Goal: Task Accomplishment & Management: Manage account settings

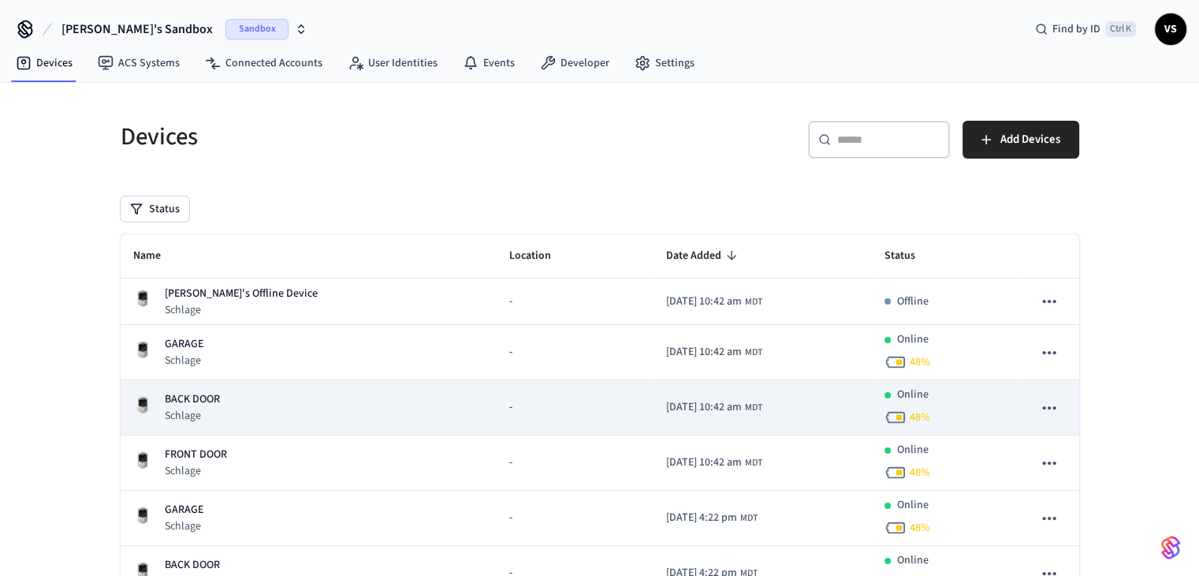
click at [193, 402] on p "BACK DOOR" at bounding box center [192, 399] width 55 height 17
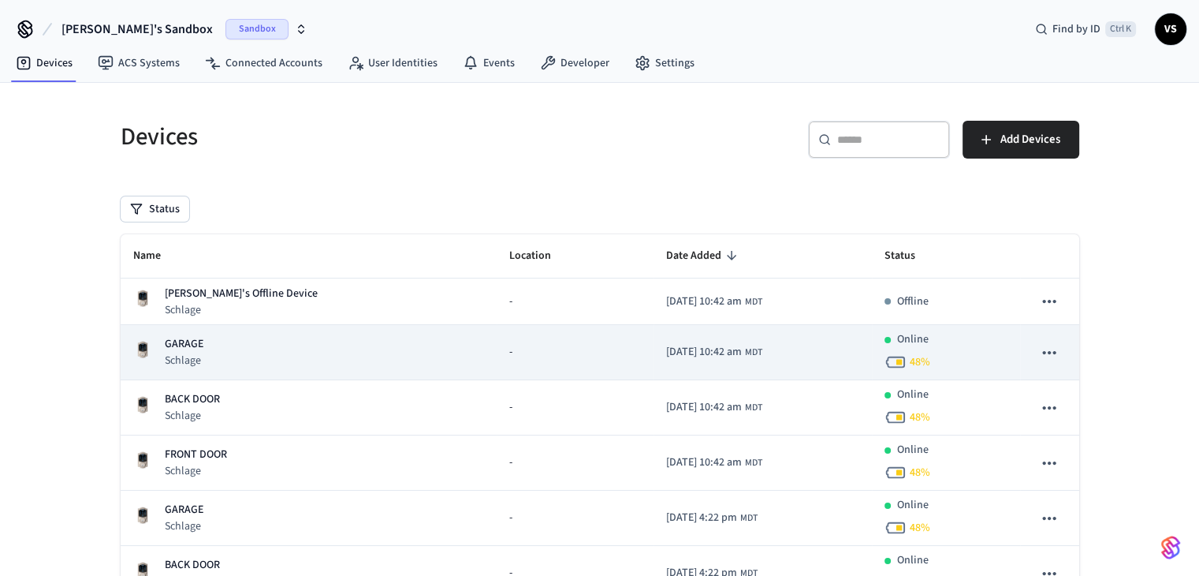
click at [168, 352] on p "Schlage" at bounding box center [184, 360] width 39 height 16
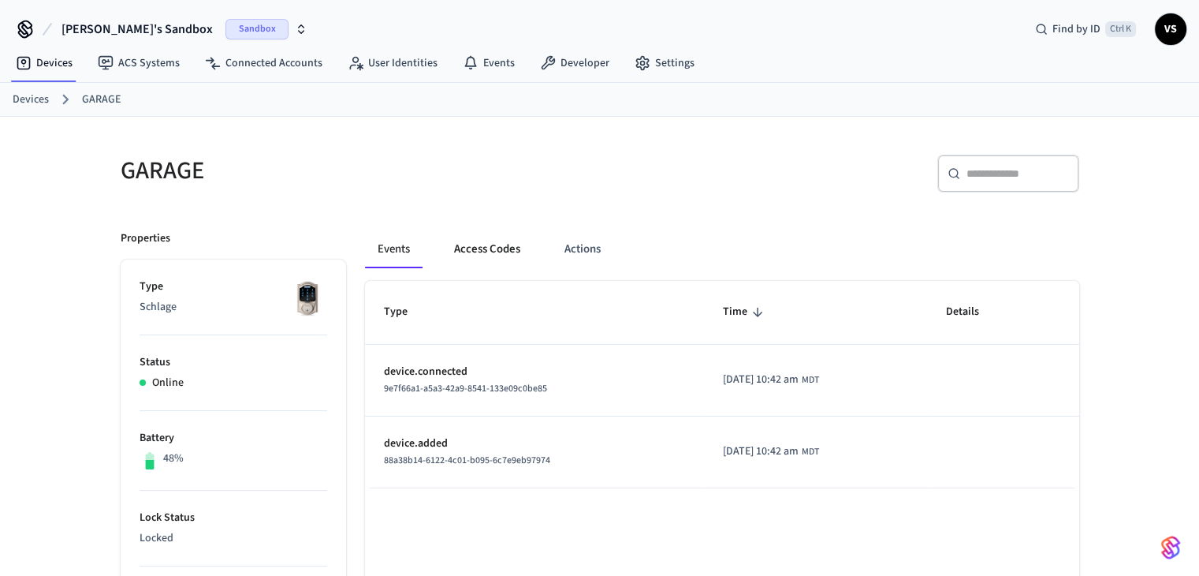
click at [503, 250] on button "Access Codes" at bounding box center [487, 249] width 91 height 38
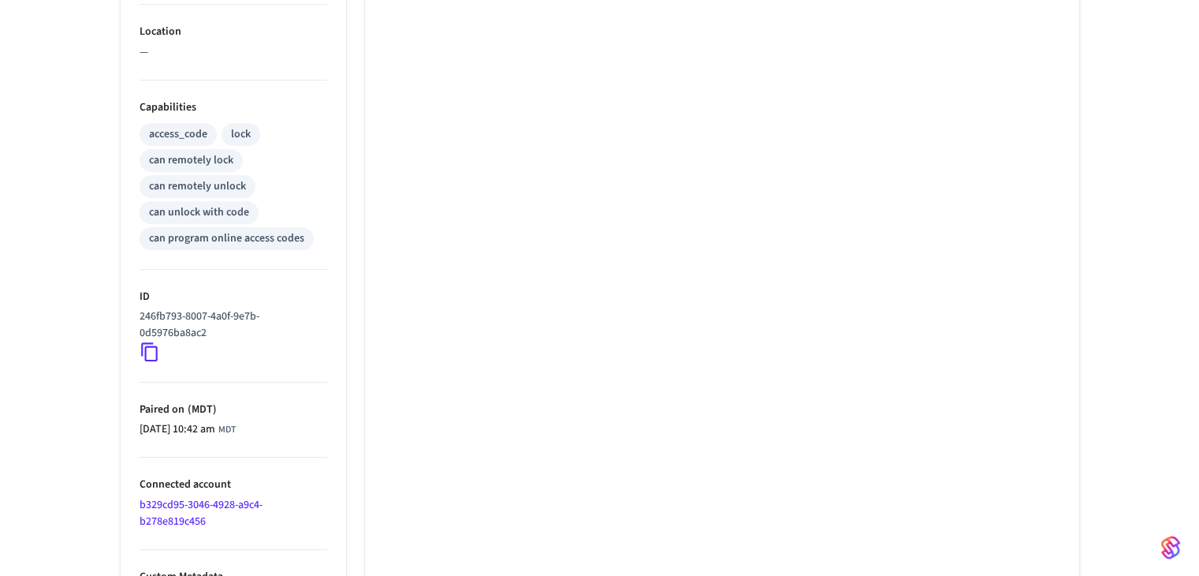
scroll to position [592, 0]
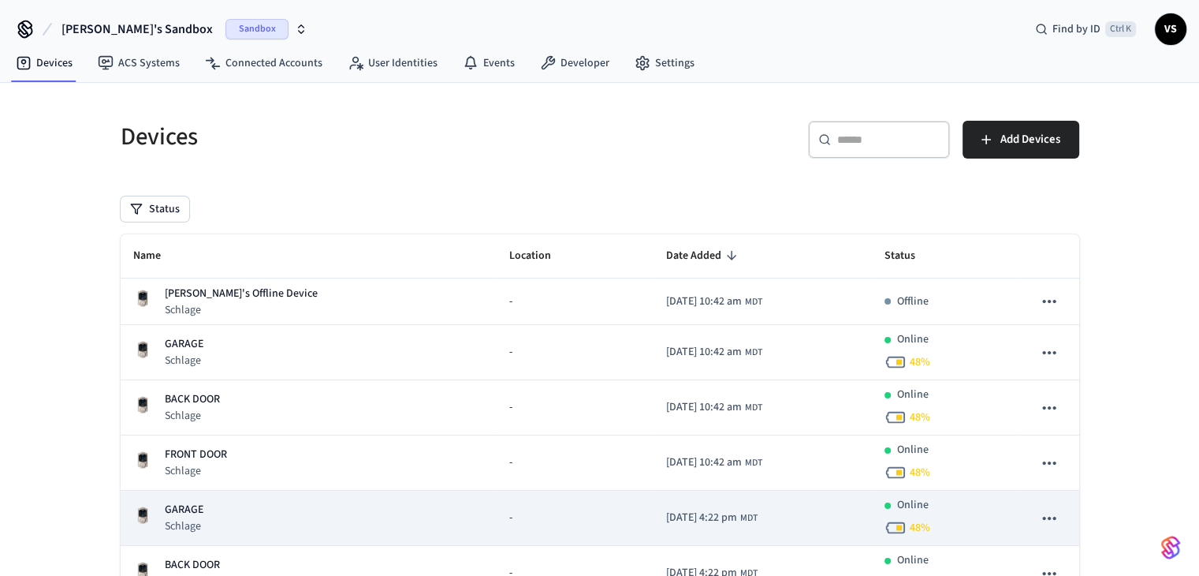
click at [186, 496] on td "GARAGE Schlage" at bounding box center [309, 518] width 377 height 55
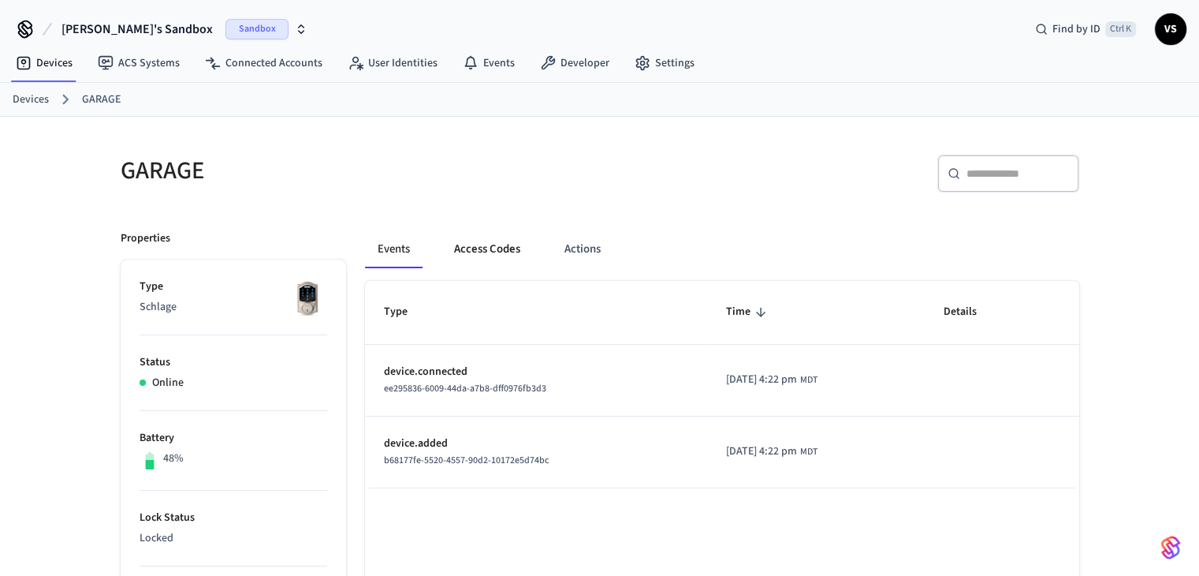
click at [472, 249] on button "Access Codes" at bounding box center [487, 249] width 91 height 38
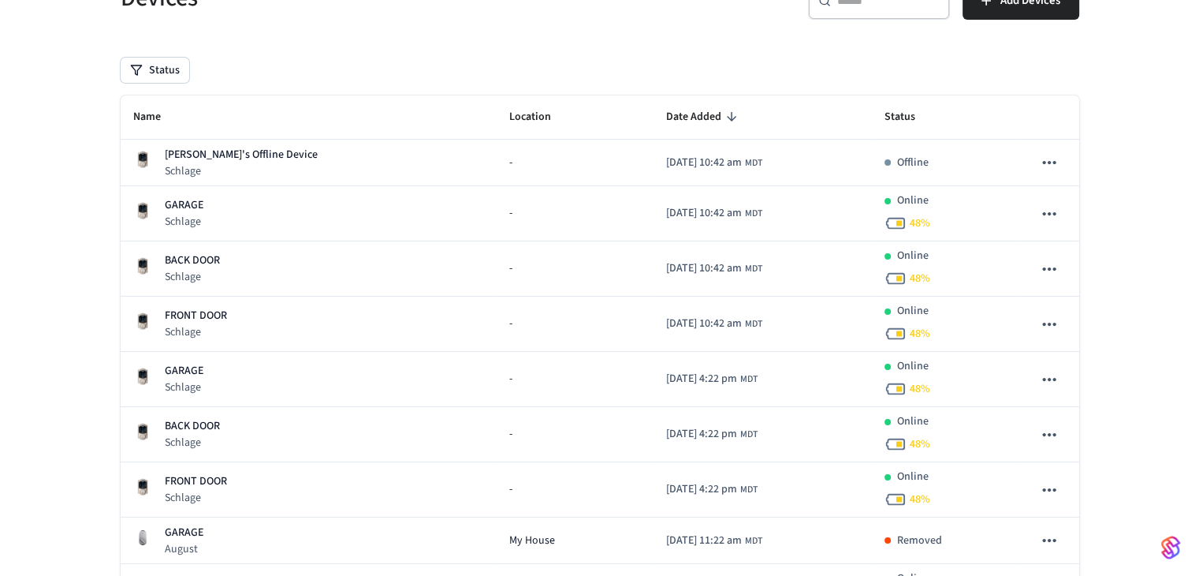
scroll to position [142, 0]
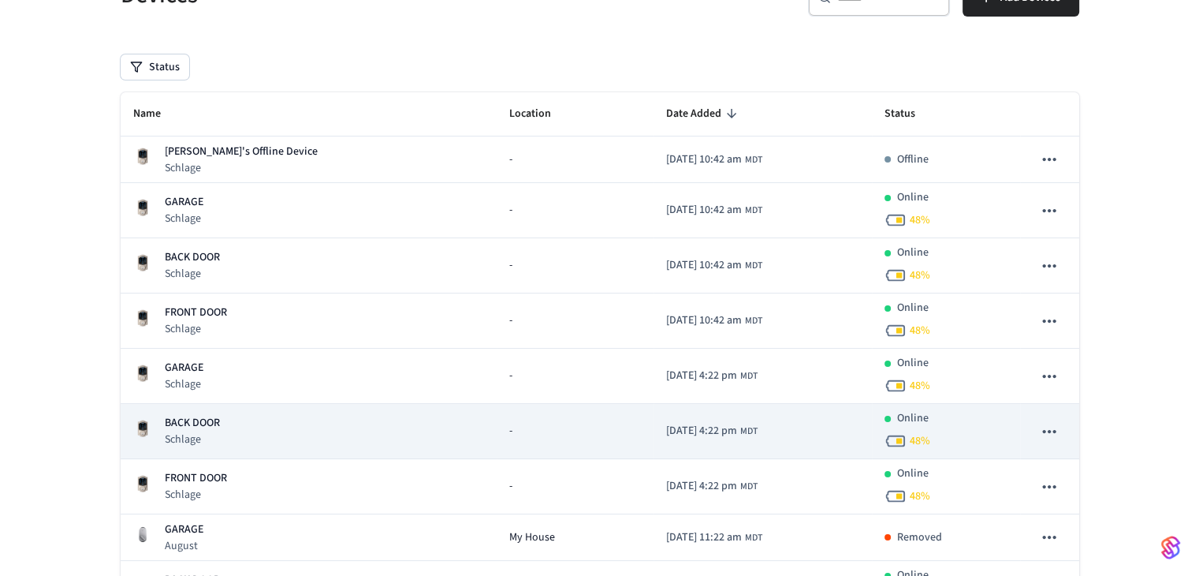
click at [169, 417] on p "BACK DOOR" at bounding box center [192, 423] width 55 height 17
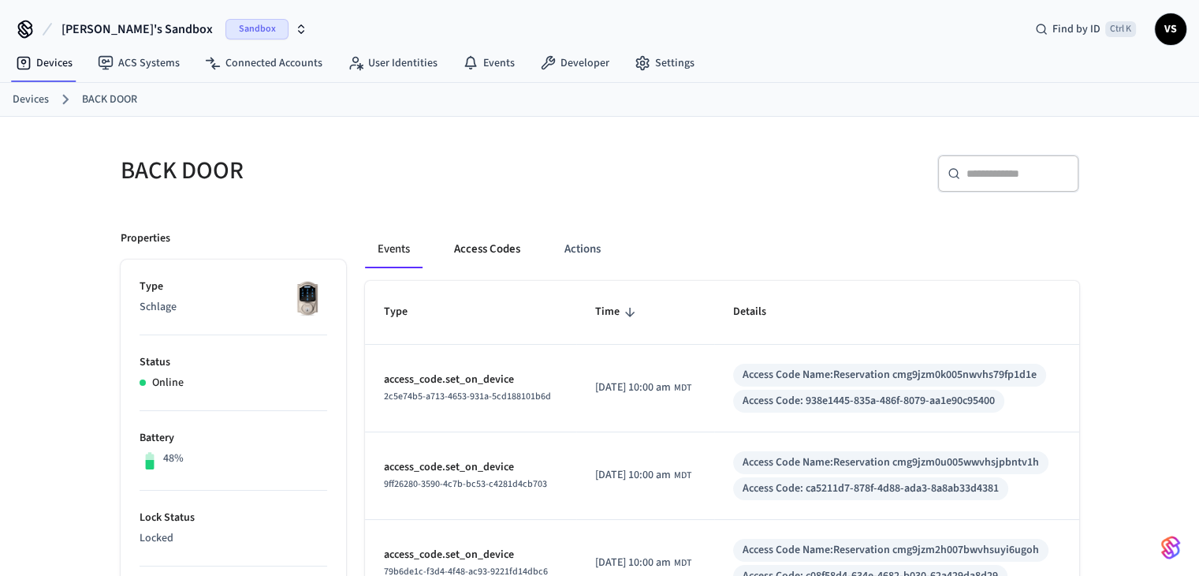
click at [502, 247] on button "Access Codes" at bounding box center [487, 249] width 91 height 38
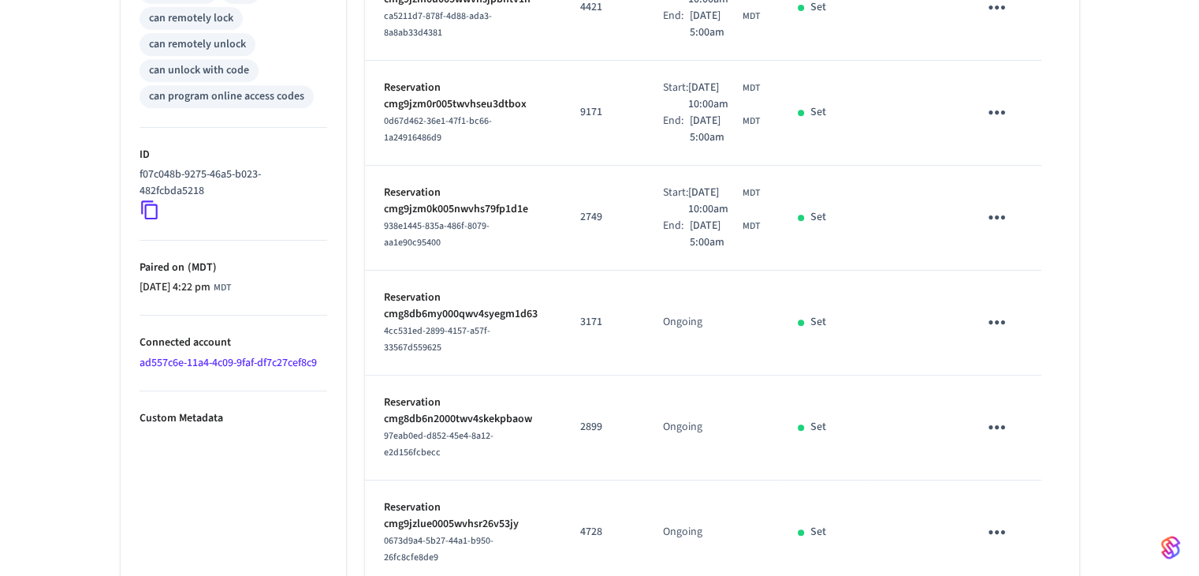
scroll to position [696, 0]
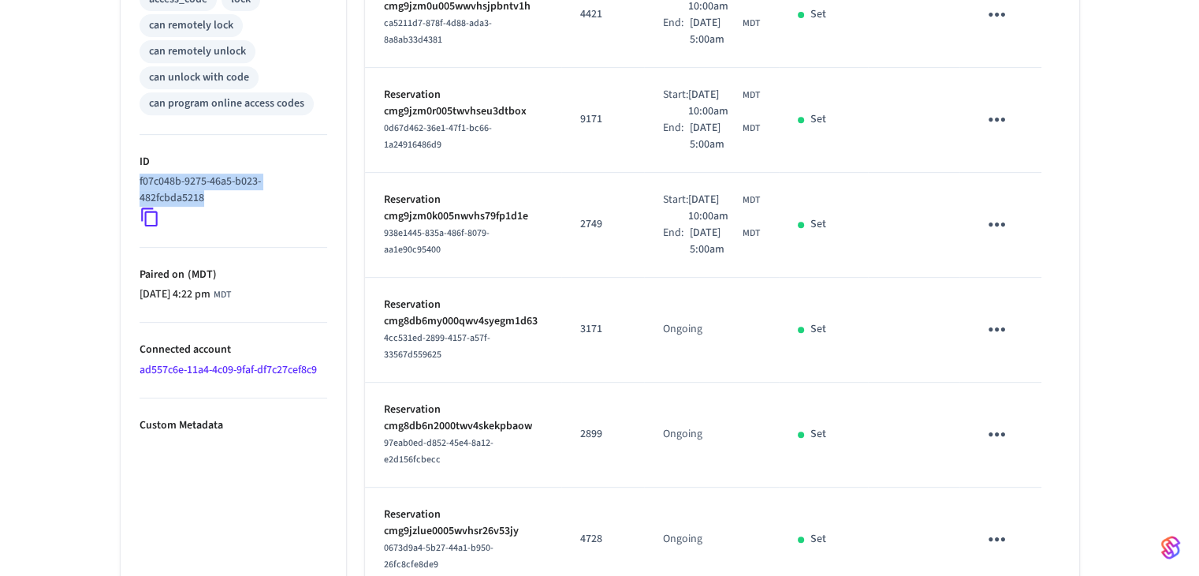
drag, startPoint x: 205, startPoint y: 196, endPoint x: 139, endPoint y: 184, distance: 67.3
click at [140, 184] on p "f07c048b-9275-46a5-b023-482fcbda5218" at bounding box center [230, 189] width 181 height 33
copy p "f07c048b-9275-46a5-b023-482fcbda5218"
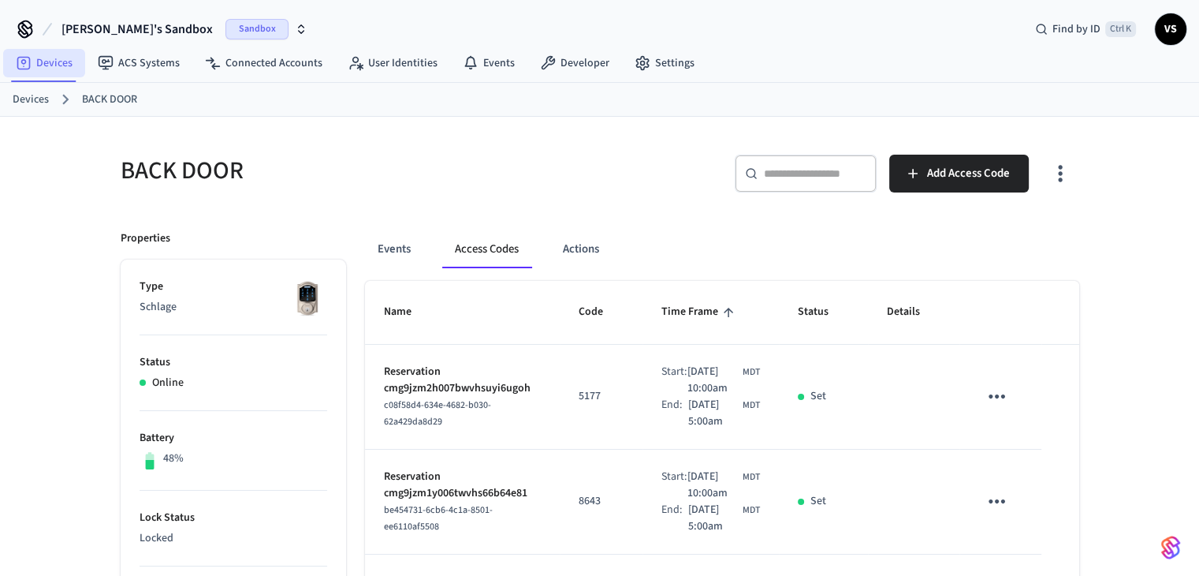
click at [54, 73] on link "Devices" at bounding box center [44, 63] width 82 height 28
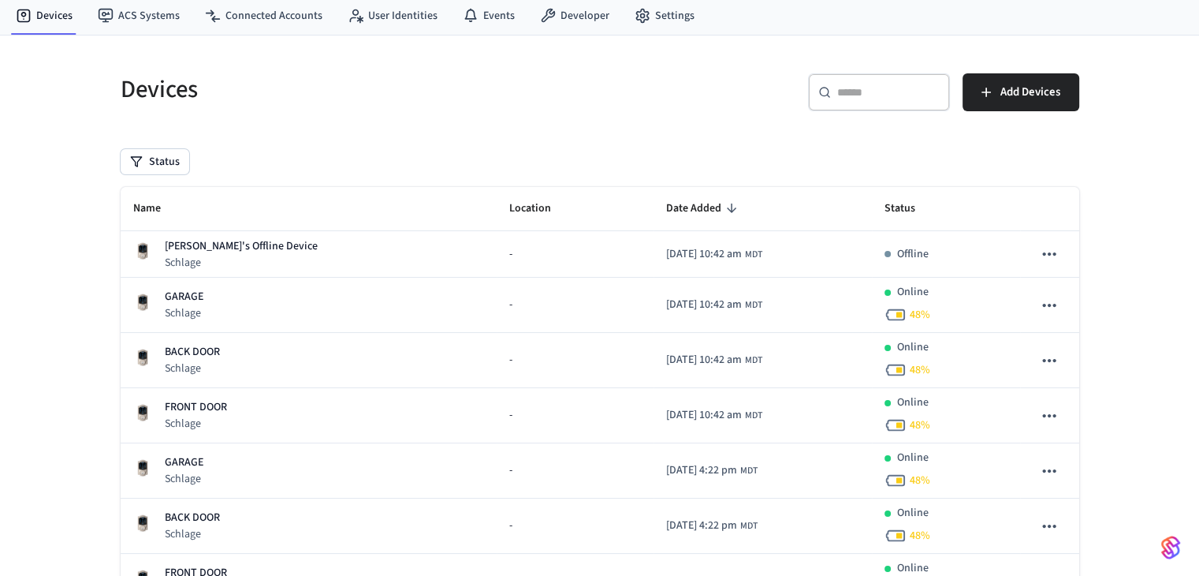
scroll to position [47, 0]
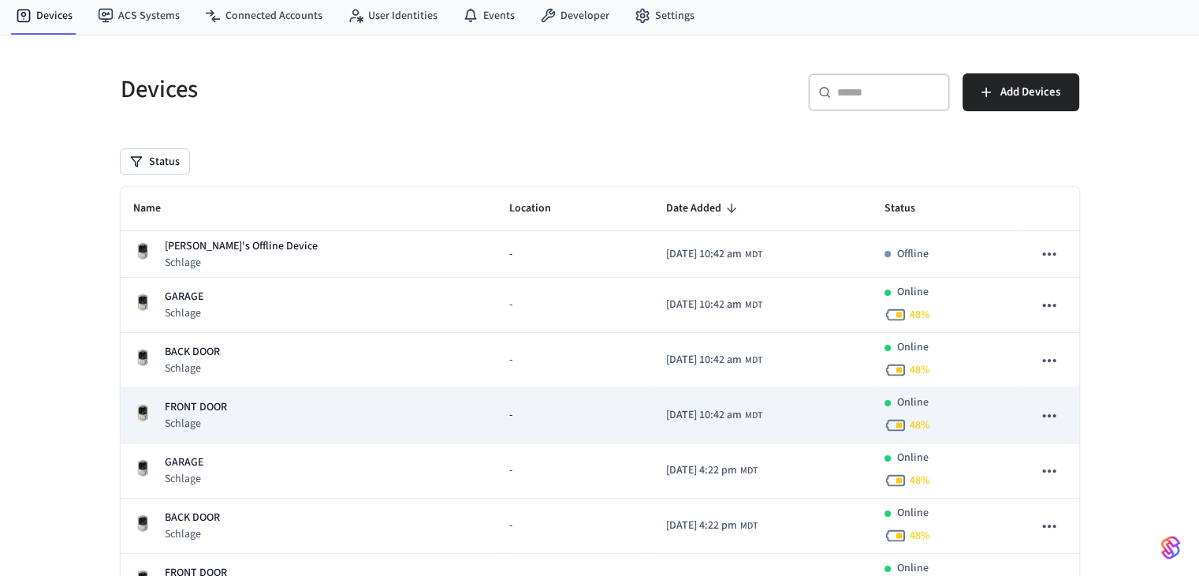
click at [187, 406] on p "FRONT DOOR" at bounding box center [196, 407] width 62 height 17
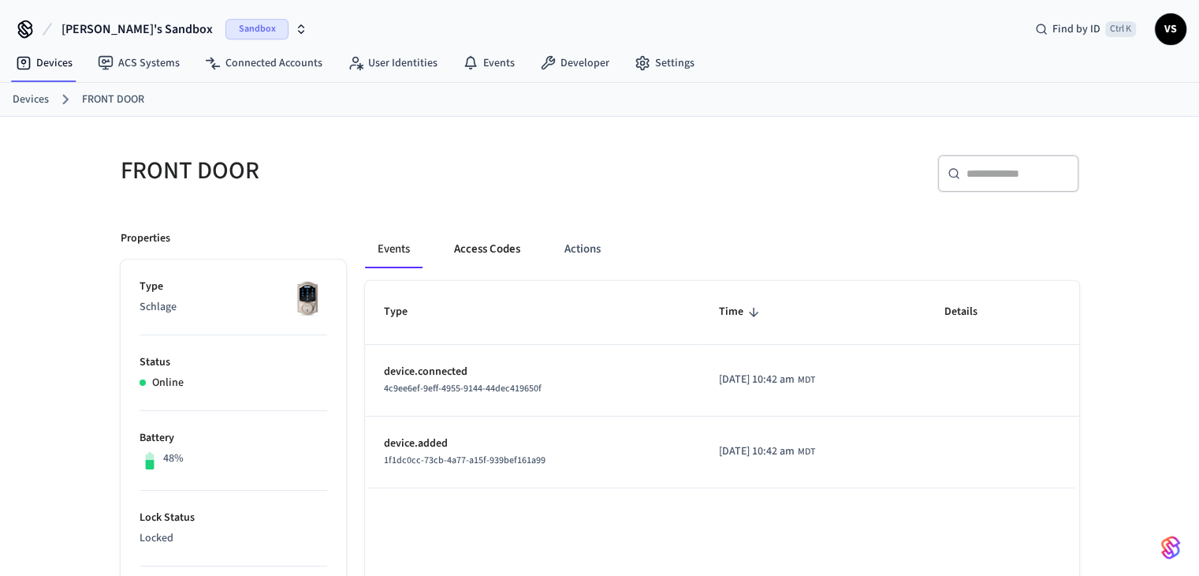
click at [489, 241] on button "Access Codes" at bounding box center [487, 249] width 91 height 38
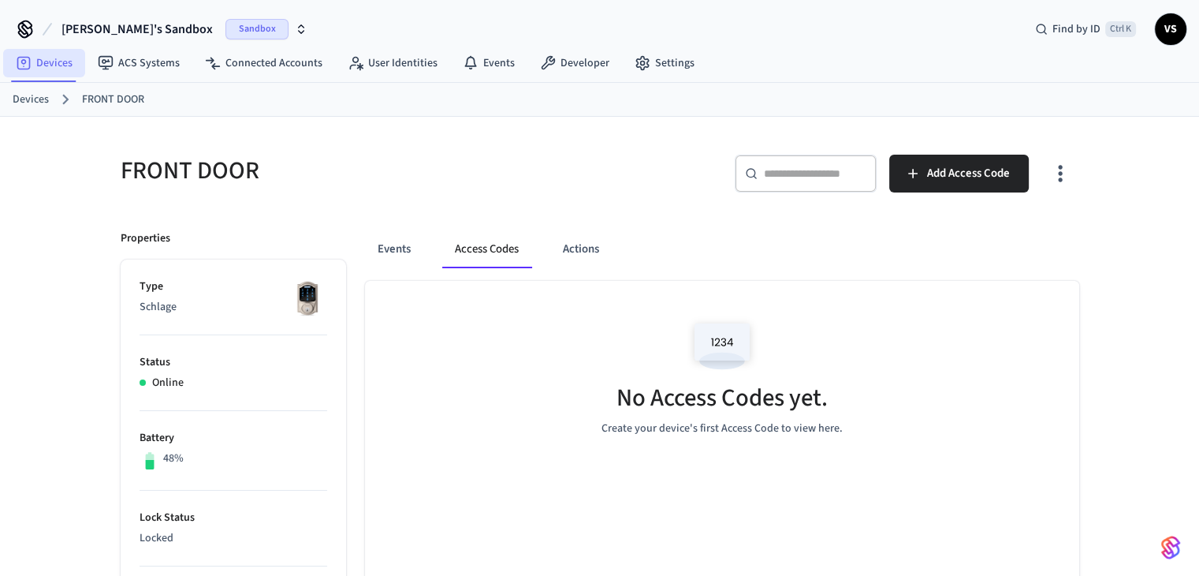
click at [25, 69] on icon at bounding box center [23, 63] width 13 height 13
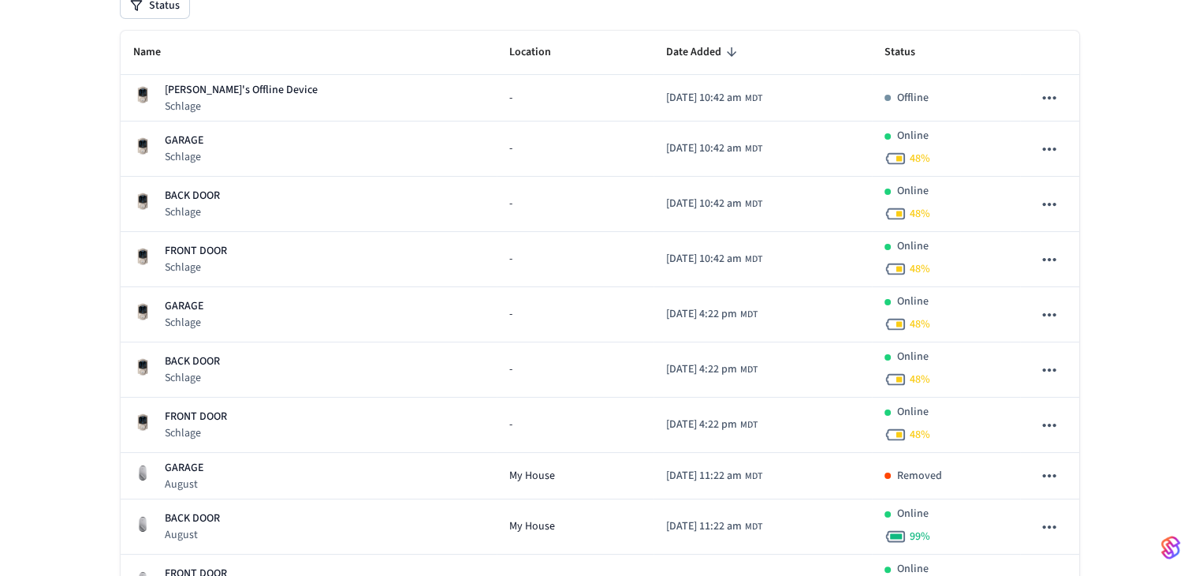
scroll to position [219, 0]
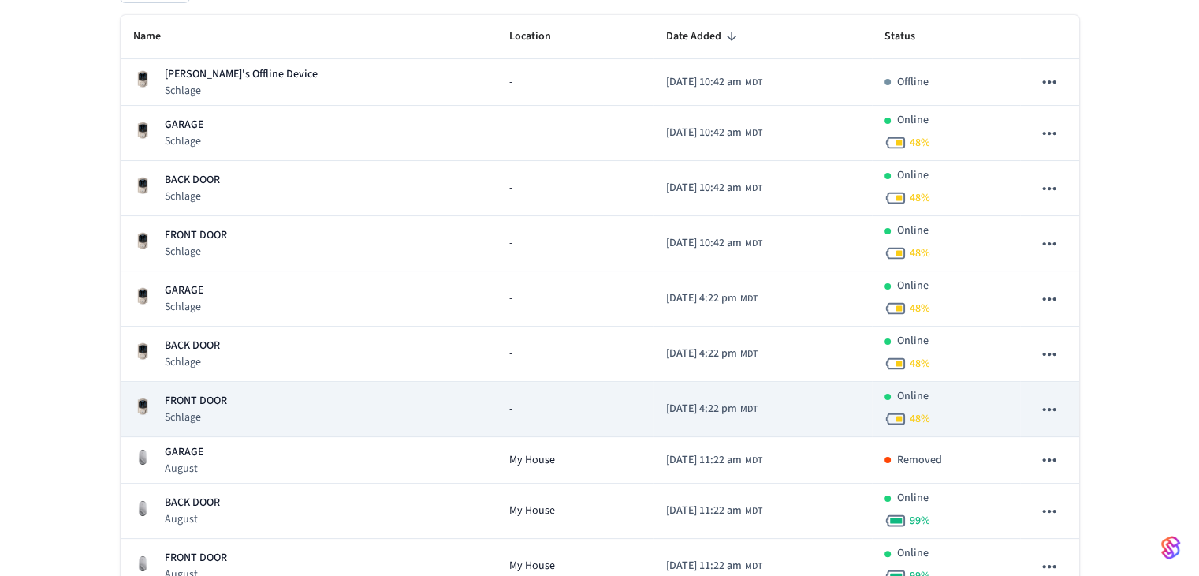
click at [183, 406] on p "FRONT DOOR" at bounding box center [196, 401] width 62 height 17
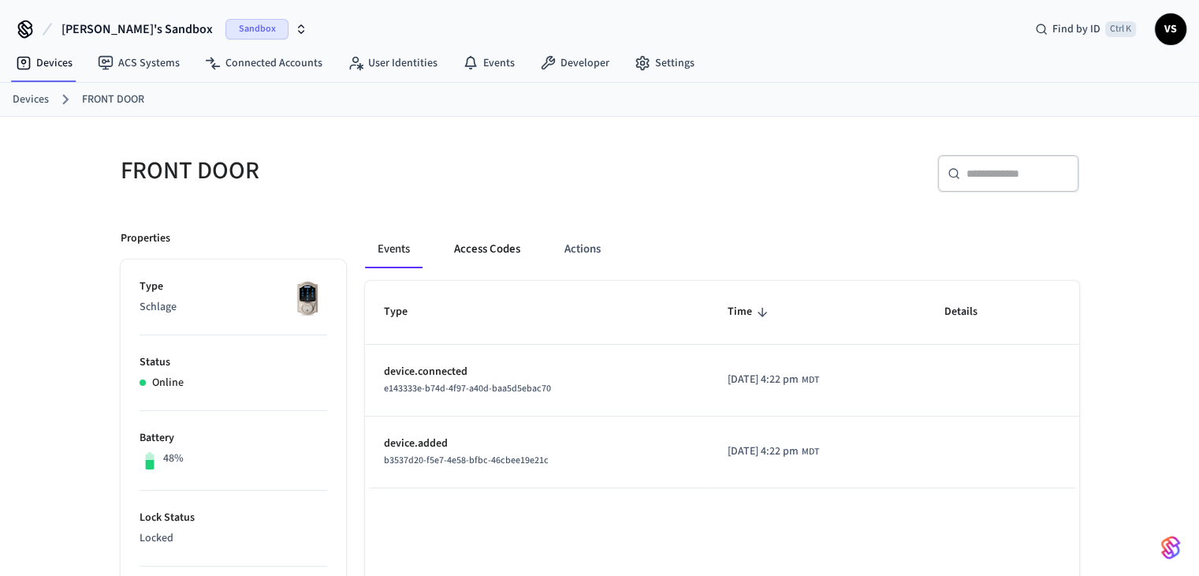
click at [514, 256] on button "Access Codes" at bounding box center [487, 249] width 91 height 38
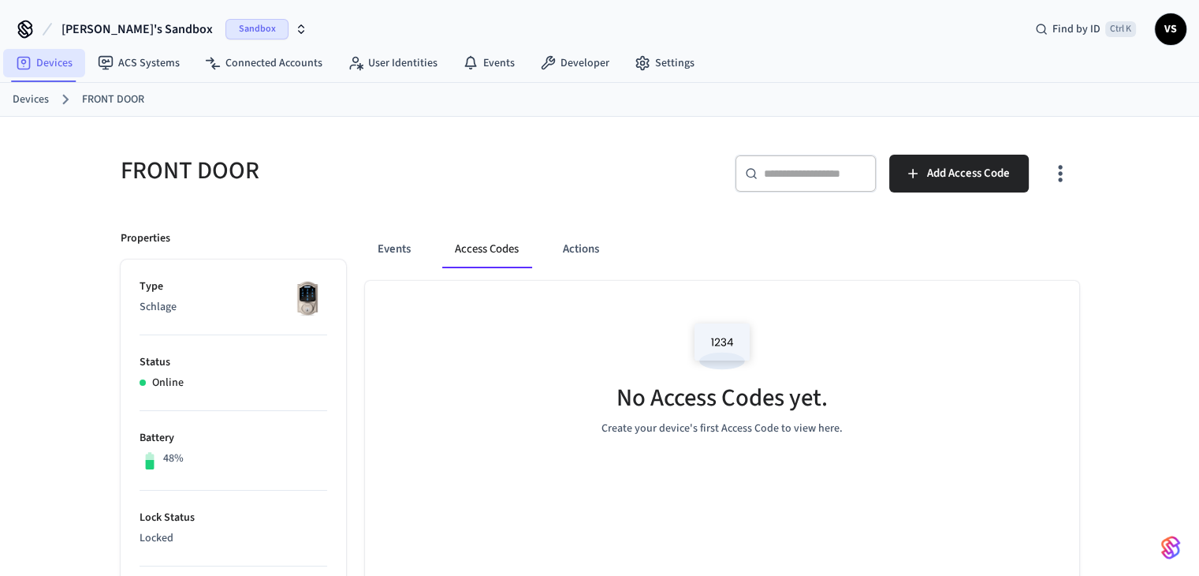
click at [49, 65] on link "Devices" at bounding box center [44, 63] width 82 height 28
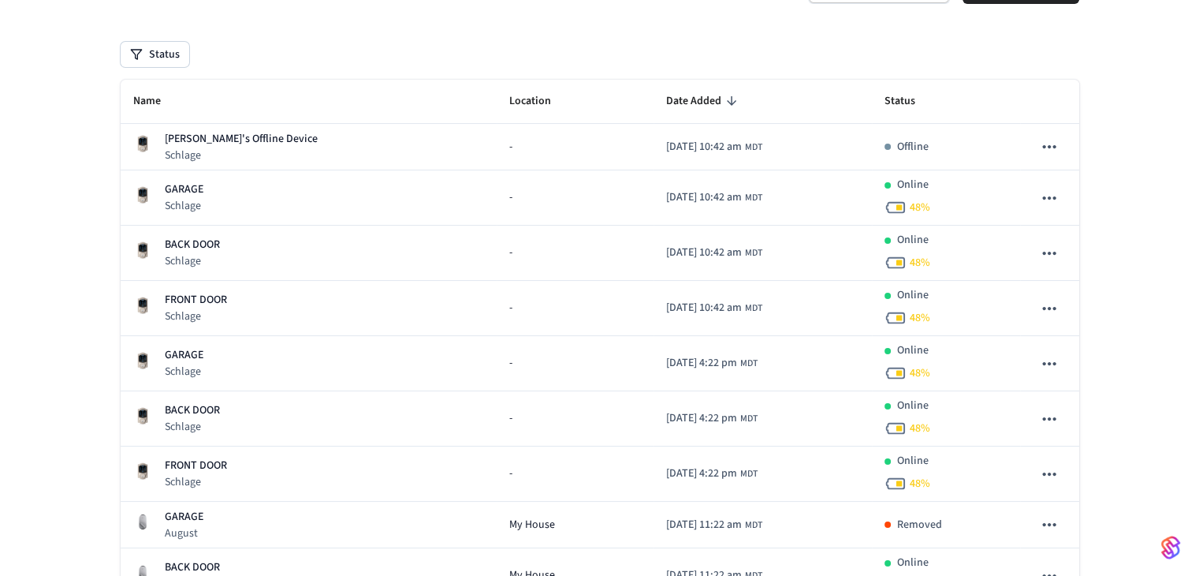
scroll to position [191, 0]
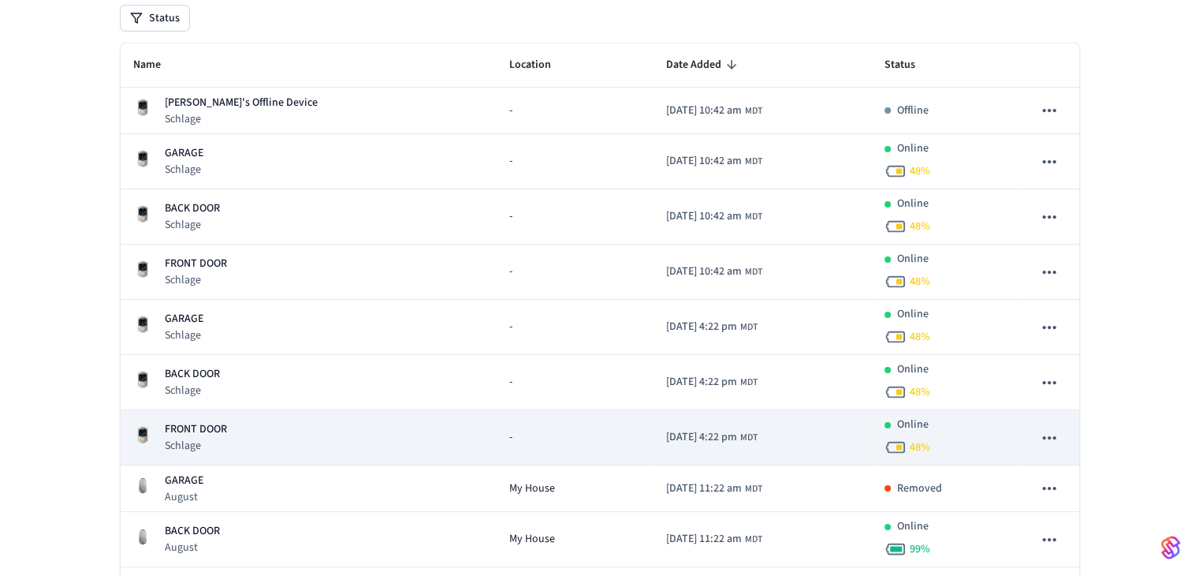
click at [194, 426] on p "FRONT DOOR" at bounding box center [196, 429] width 62 height 17
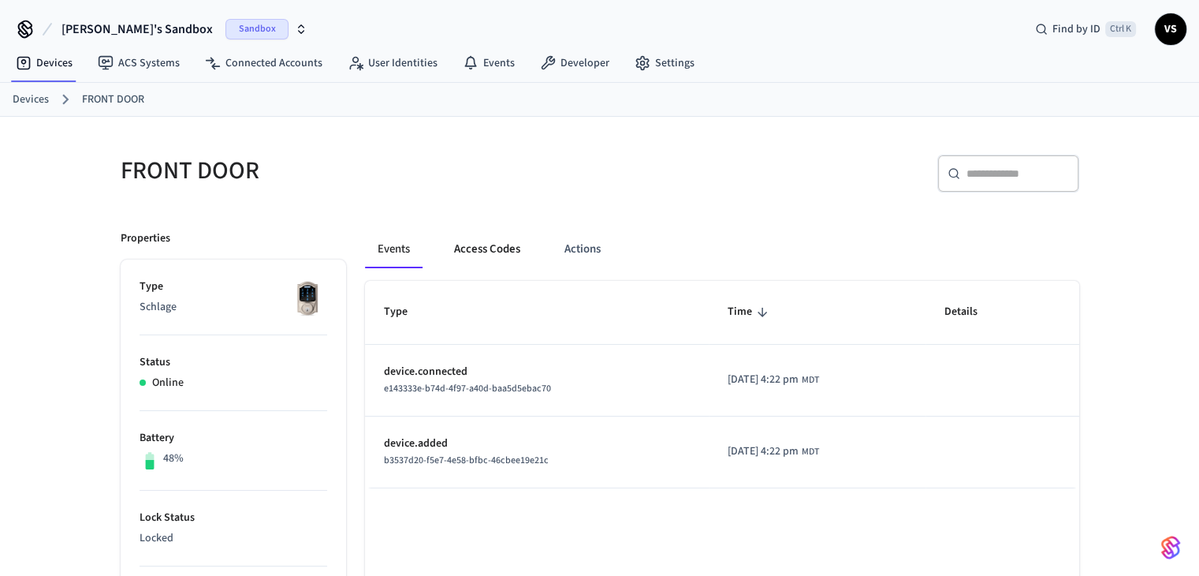
click at [508, 244] on button "Access Codes" at bounding box center [487, 249] width 91 height 38
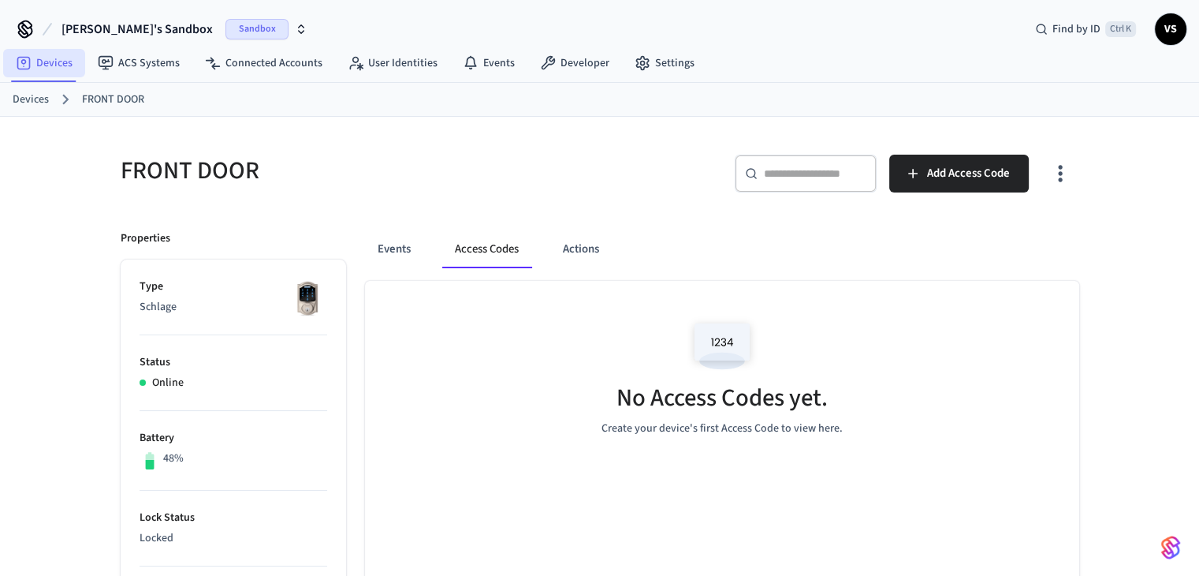
click at [19, 58] on icon at bounding box center [24, 63] width 16 height 16
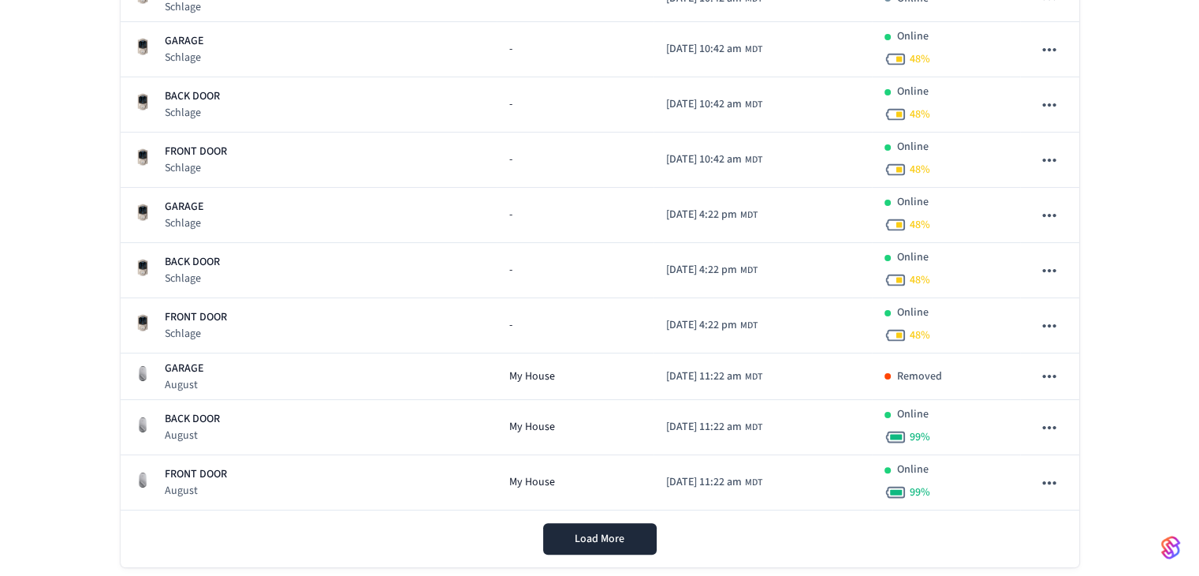
scroll to position [320, 0]
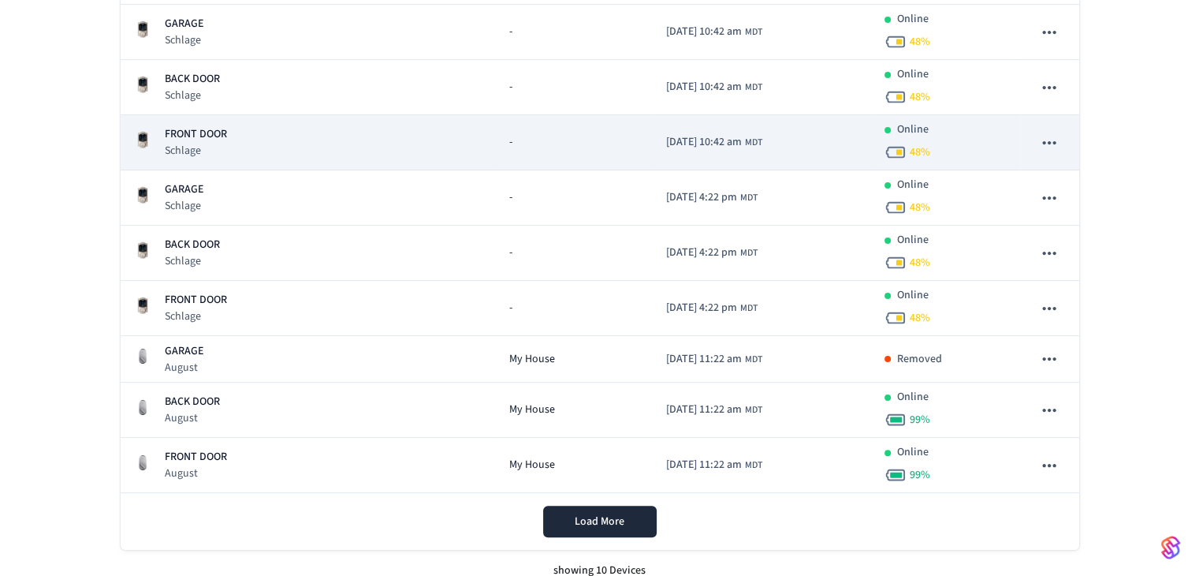
click at [212, 151] on p "Schlage" at bounding box center [196, 151] width 62 height 16
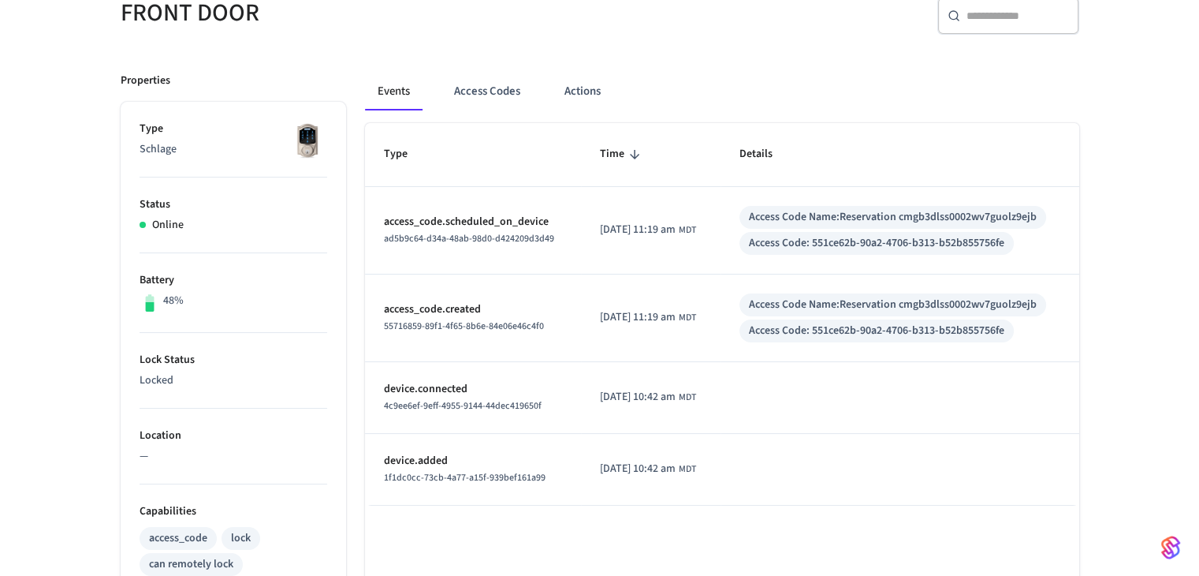
scroll to position [158, 0]
click at [495, 88] on button "Access Codes" at bounding box center [487, 92] width 91 height 38
